Goal: Information Seeking & Learning: Check status

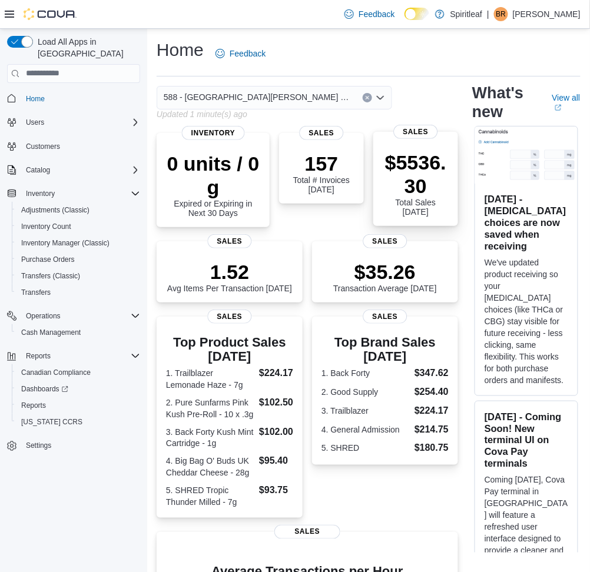
click at [415, 191] on p "$5536.30" at bounding box center [416, 174] width 66 height 47
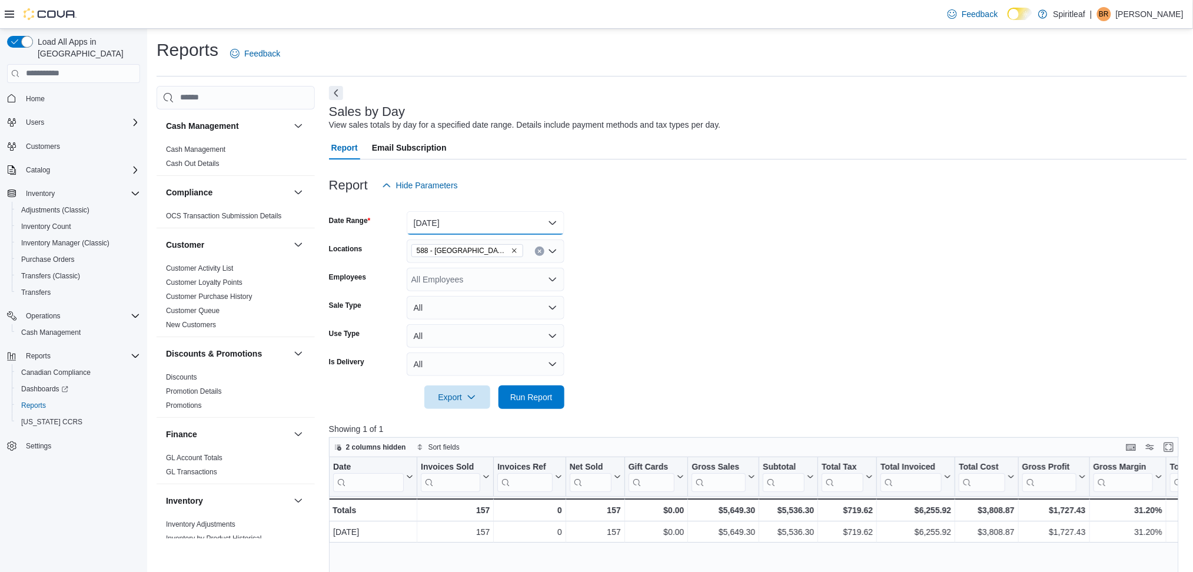
click at [438, 217] on button "Today" at bounding box center [486, 223] width 158 height 24
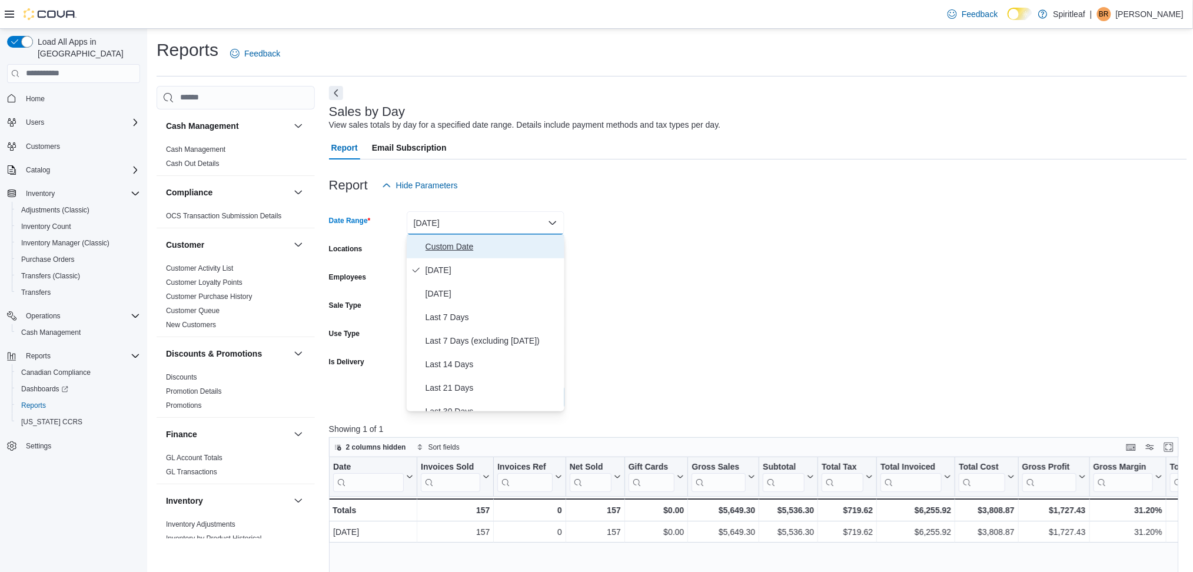
click at [457, 243] on span "Custom Date" at bounding box center [492, 247] width 134 height 14
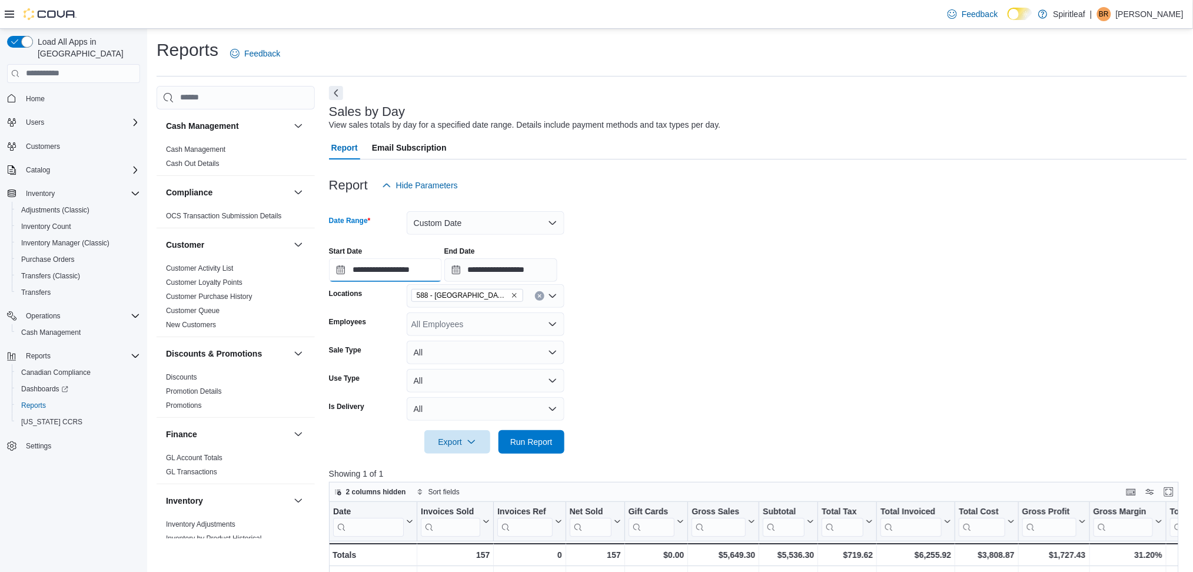
click at [413, 270] on input "**********" at bounding box center [385, 270] width 113 height 24
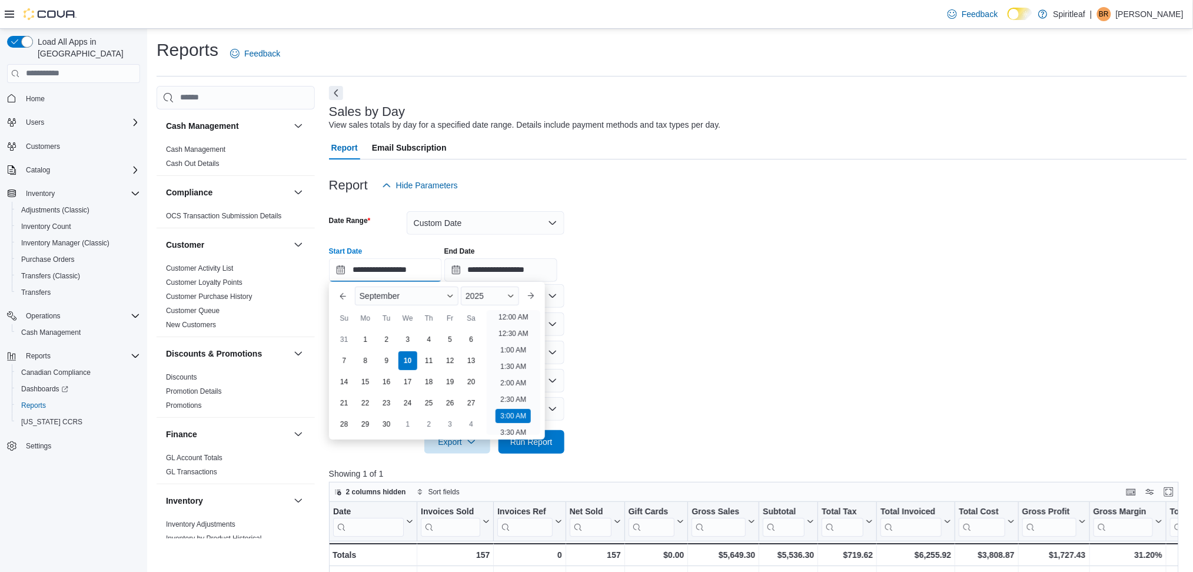
scroll to position [386, 0]
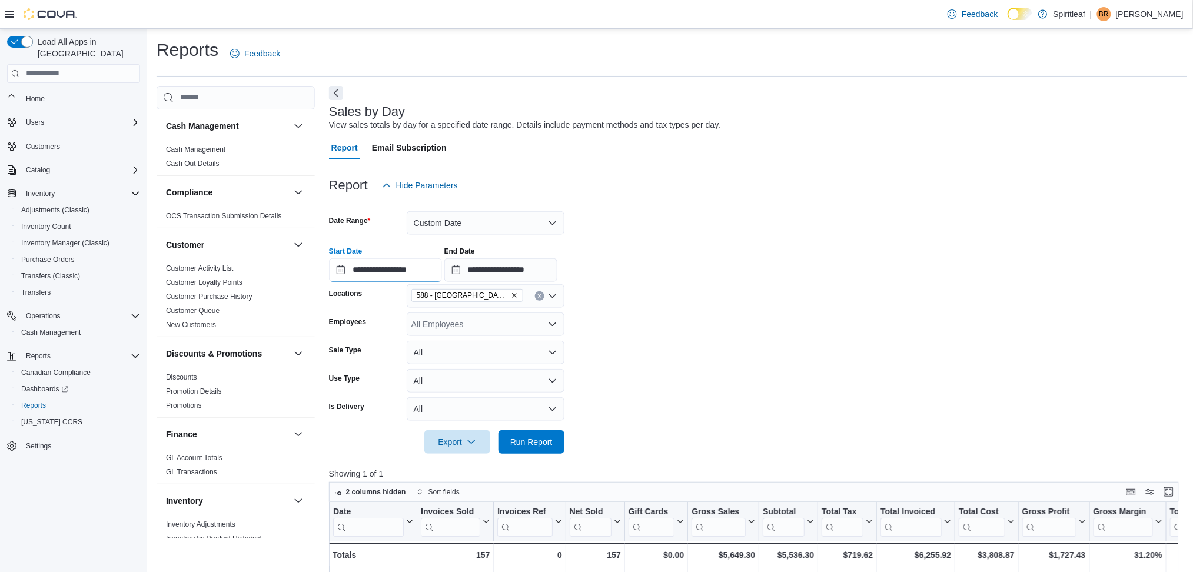
type input "**********"
click at [538, 427] on div at bounding box center [758, 425] width 858 height 9
drag, startPoint x: 539, startPoint y: 441, endPoint x: 548, endPoint y: 425, distance: 17.7
click at [539, 441] on span "Run Report" at bounding box center [531, 441] width 42 height 12
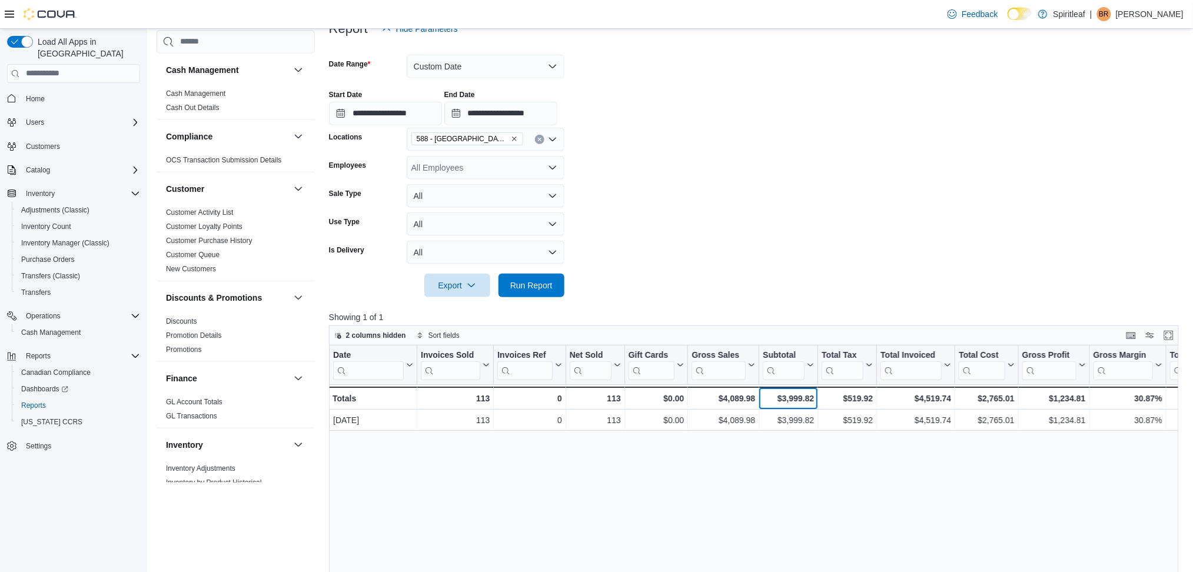
click at [601, 400] on div "$3,999.82" at bounding box center [788, 398] width 51 height 14
copy div "3,999.82"
click at [465, 75] on button "Custom Date" at bounding box center [486, 67] width 158 height 24
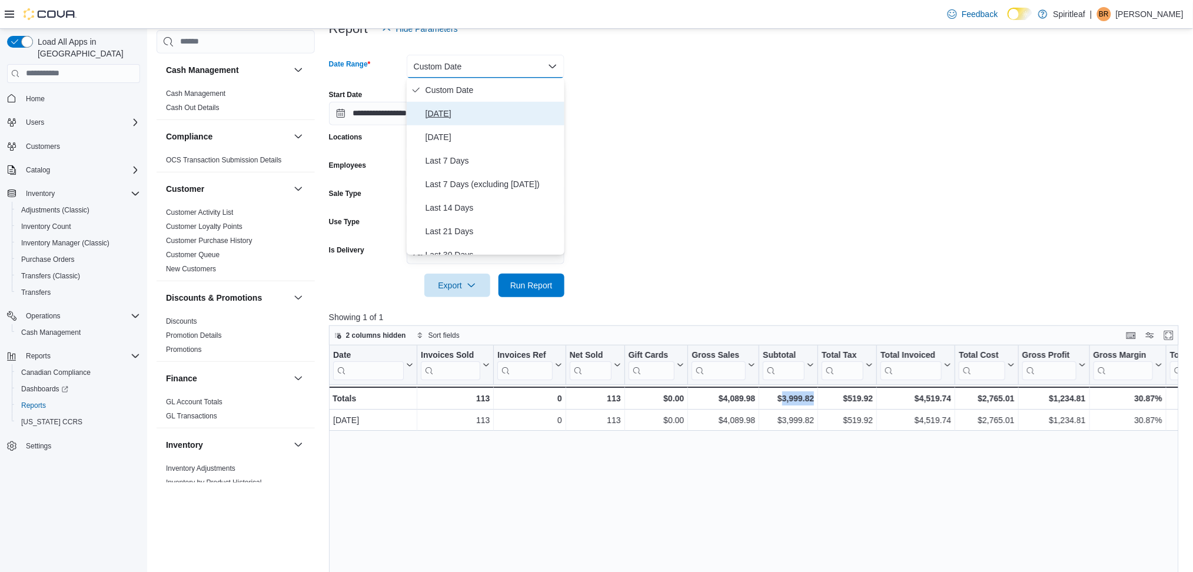
click at [438, 112] on span "Today" at bounding box center [492, 114] width 134 height 14
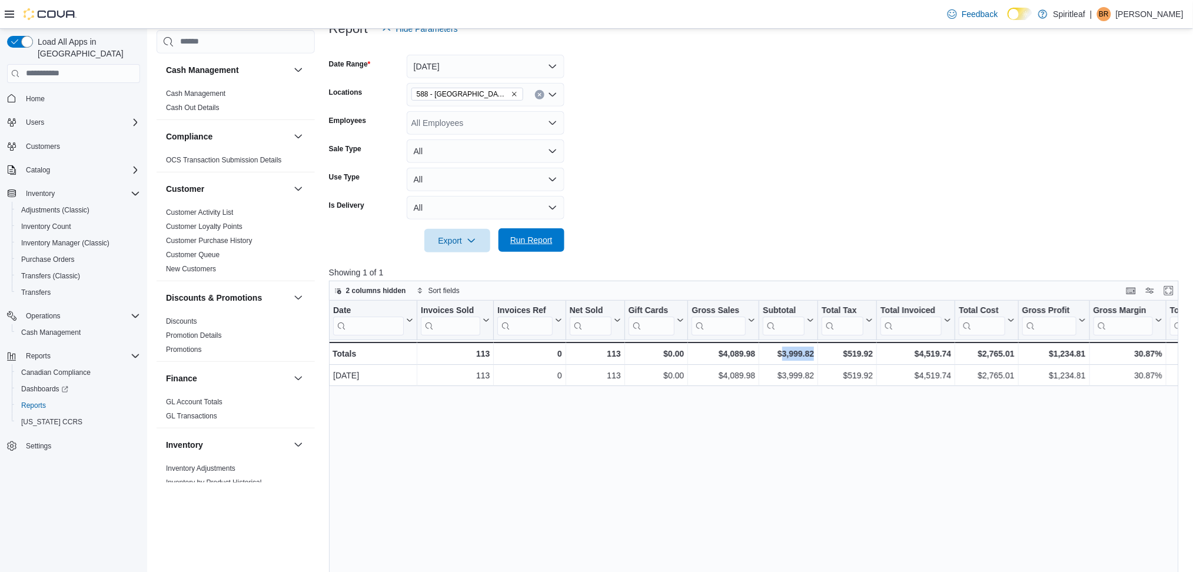
click at [519, 241] on span "Run Report" at bounding box center [531, 240] width 42 height 12
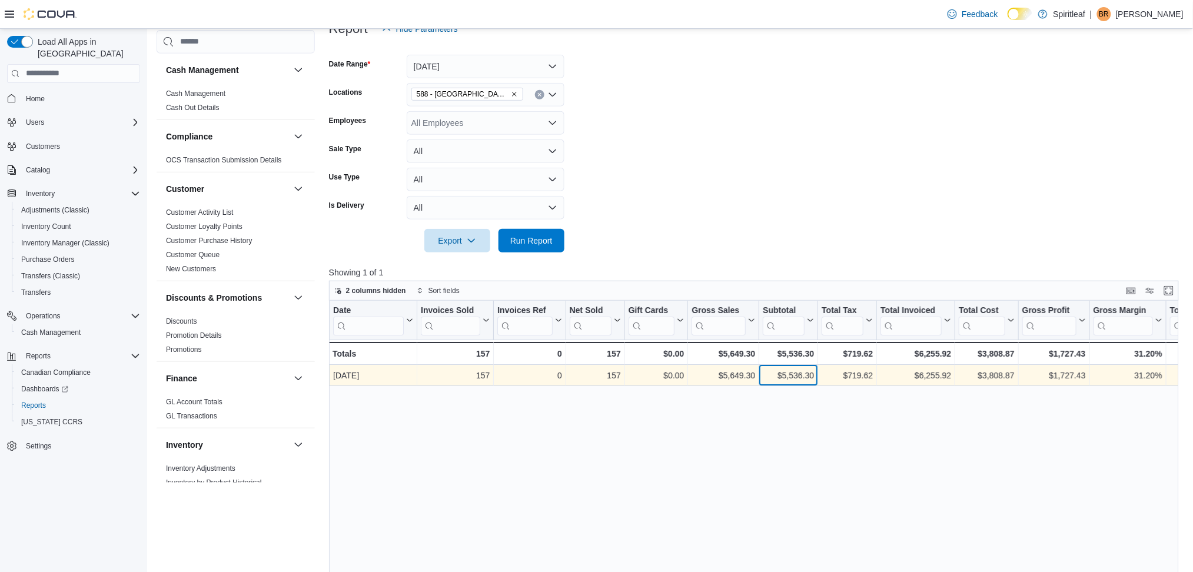
click at [601, 374] on div "$5,536.30" at bounding box center [788, 375] width 51 height 14
copy div "5,536.30"
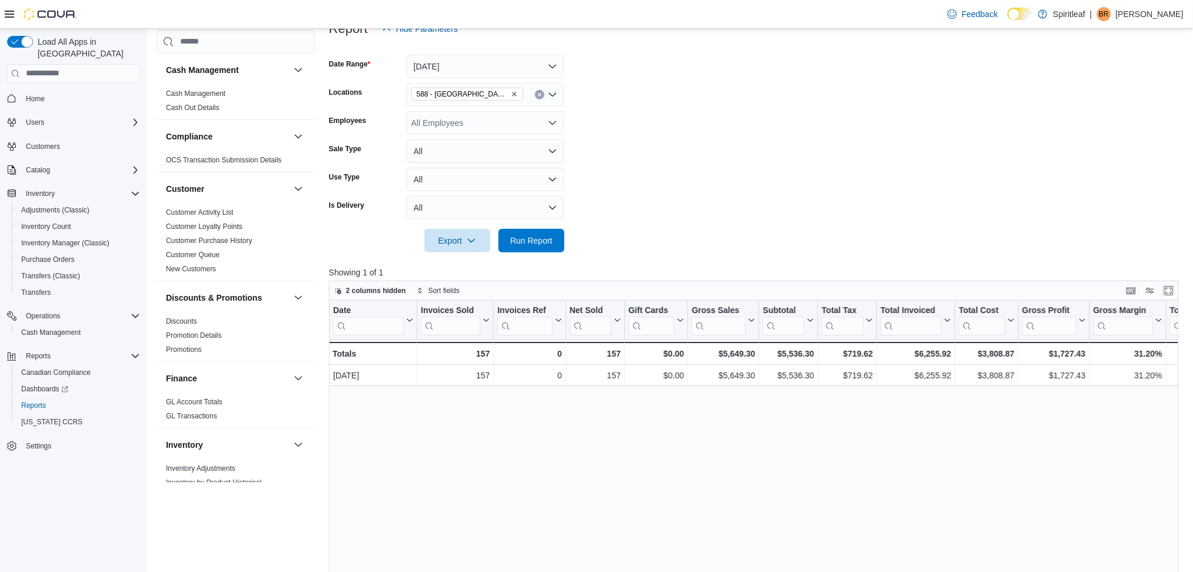
click at [601, 238] on form "Date Range Today Locations 588 - Spiritleaf West Hunt Crossroads (Nepean) Emplo…" at bounding box center [758, 147] width 858 height 212
